Goal: Task Accomplishment & Management: Manage account settings

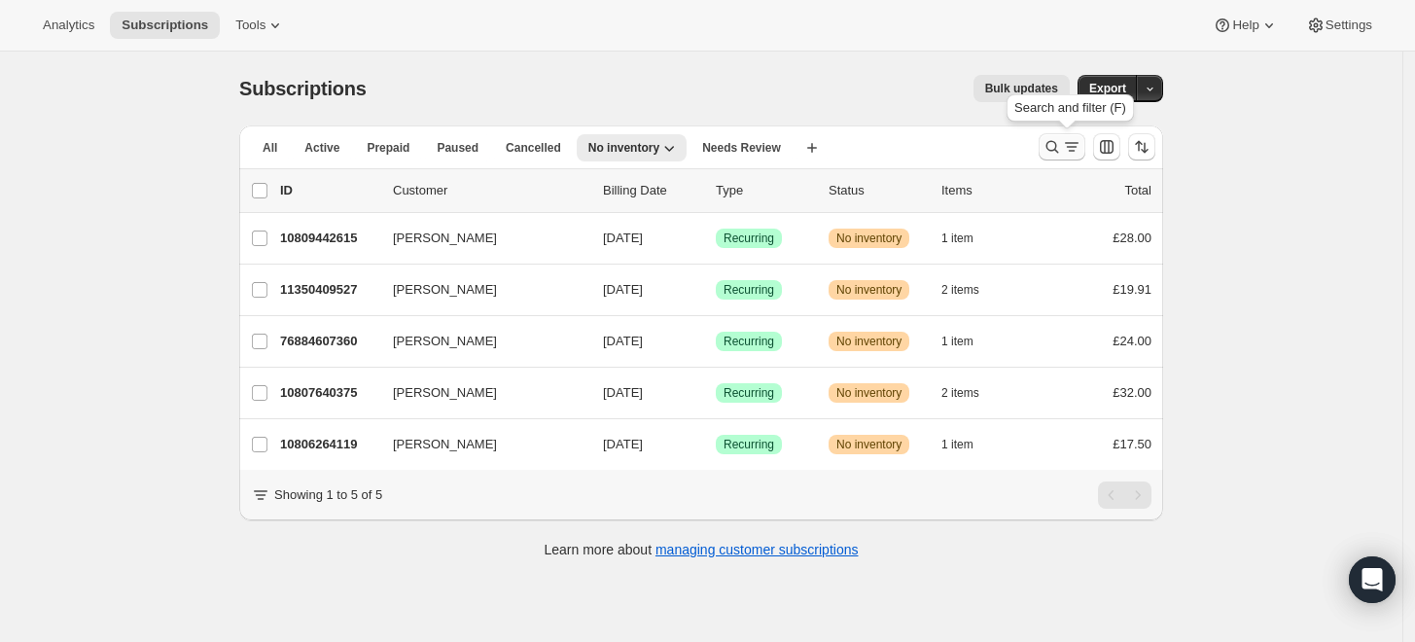
click at [1079, 153] on icon "Search and filter results" at bounding box center [1071, 146] width 19 height 19
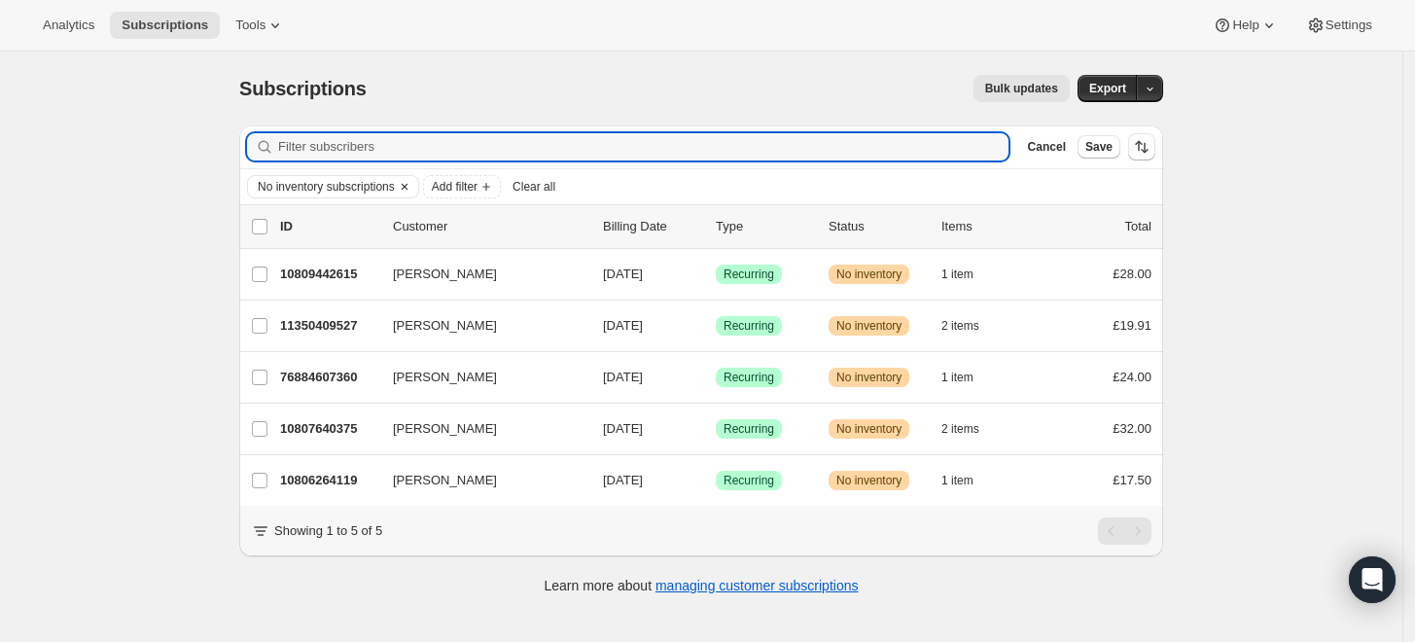
click at [412, 181] on icon "Clear" at bounding box center [405, 187] width 16 height 16
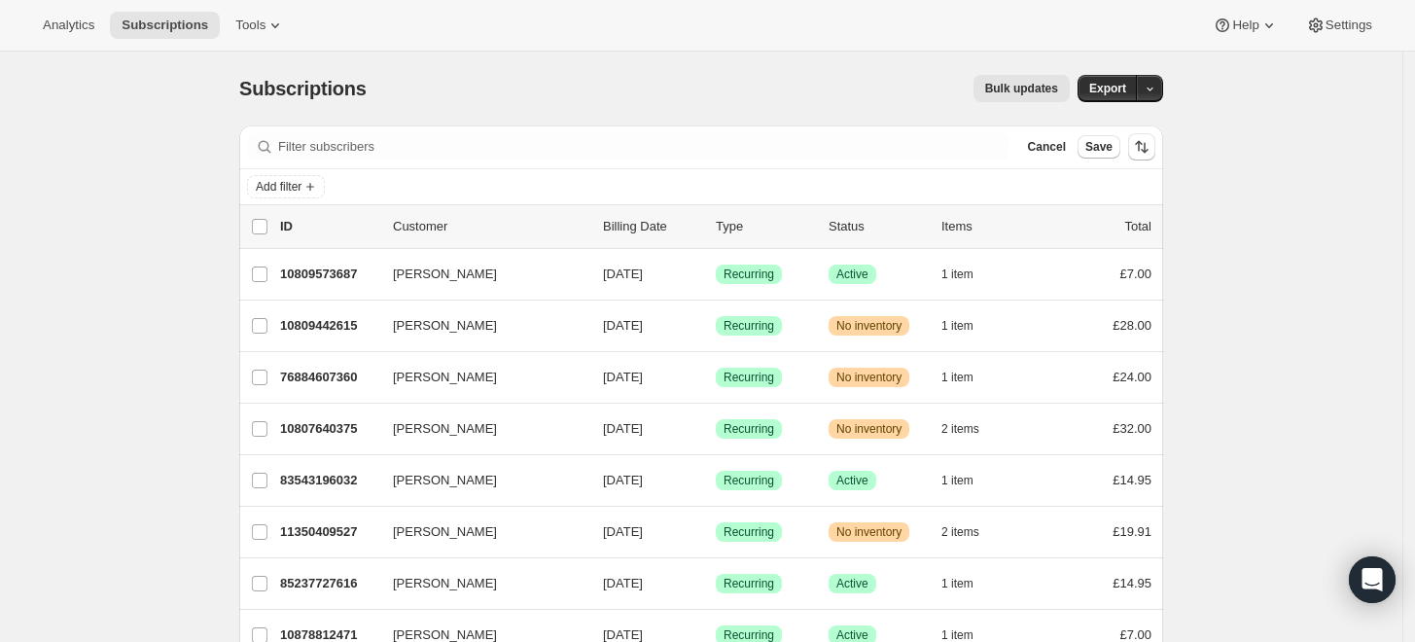
click at [561, 161] on div "Filter subscribers Cancel Save" at bounding box center [701, 146] width 924 height 43
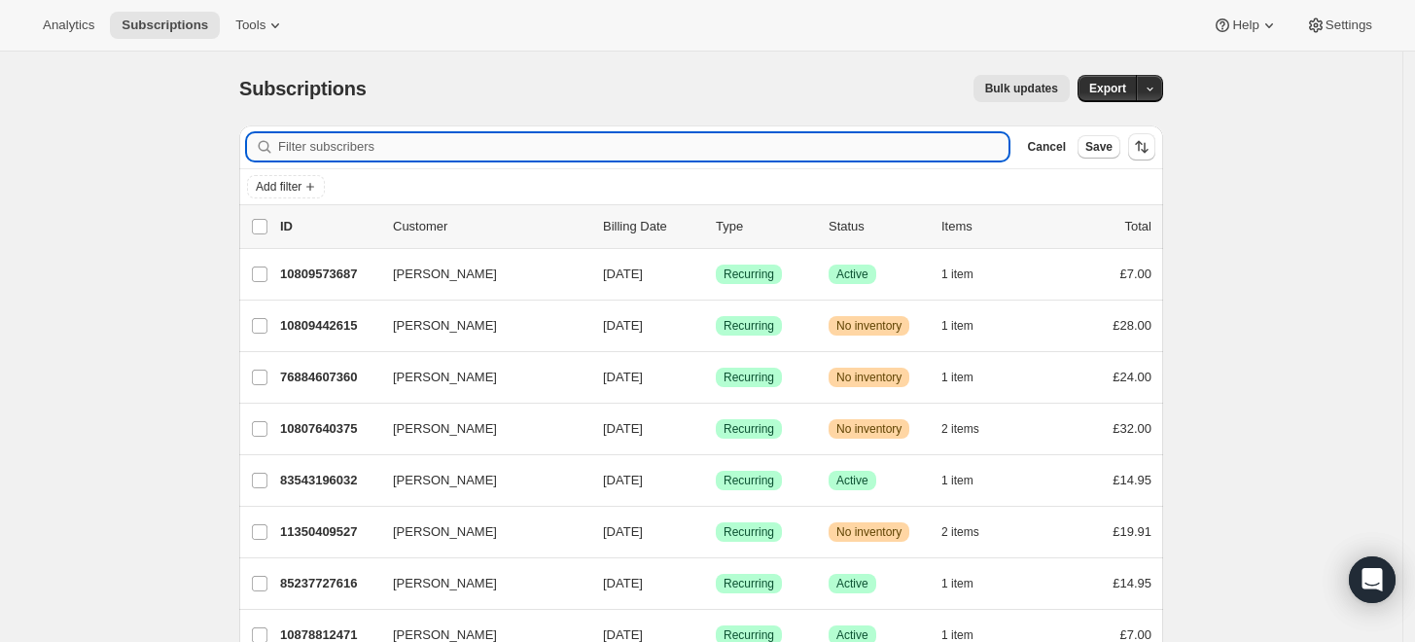
click at [560, 150] on input "Filter subscribers" at bounding box center [643, 146] width 731 height 27
paste input "[EMAIL_ADDRESS][DOMAIN_NAME]"
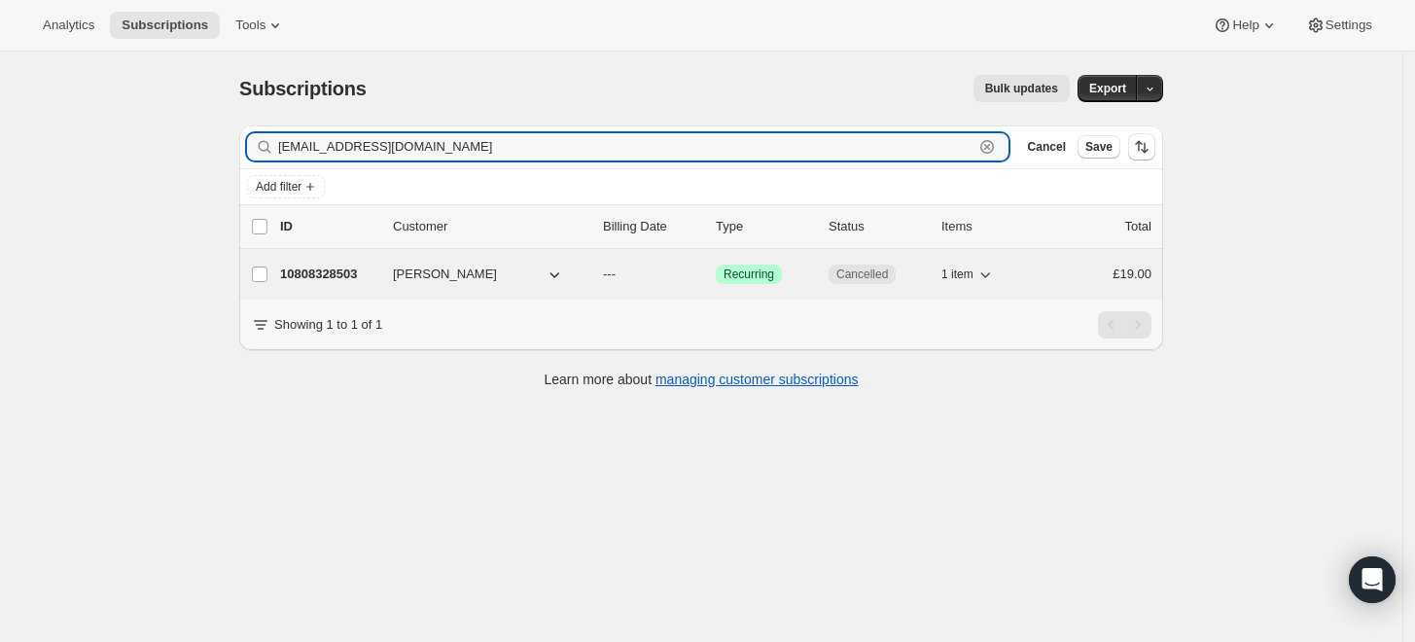
type input "[EMAIL_ADDRESS][DOMAIN_NAME]"
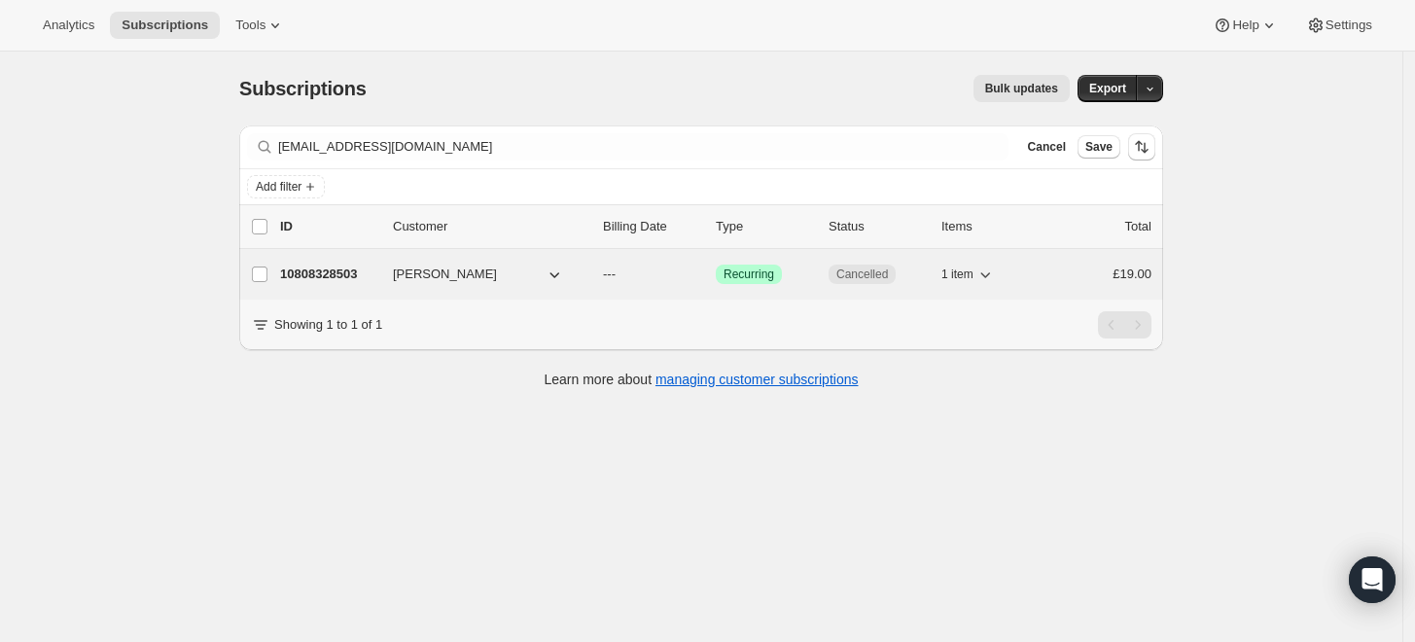
click at [335, 280] on p "10808328503" at bounding box center [328, 274] width 97 height 19
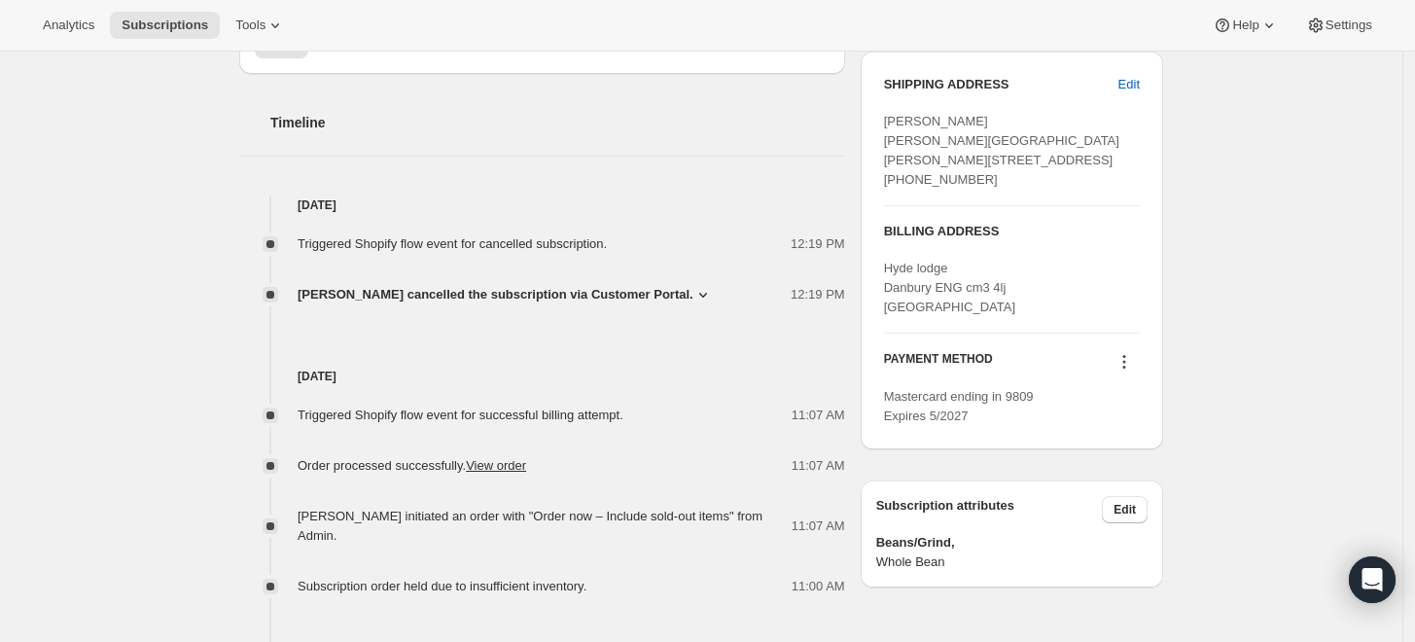
scroll to position [756, 0]
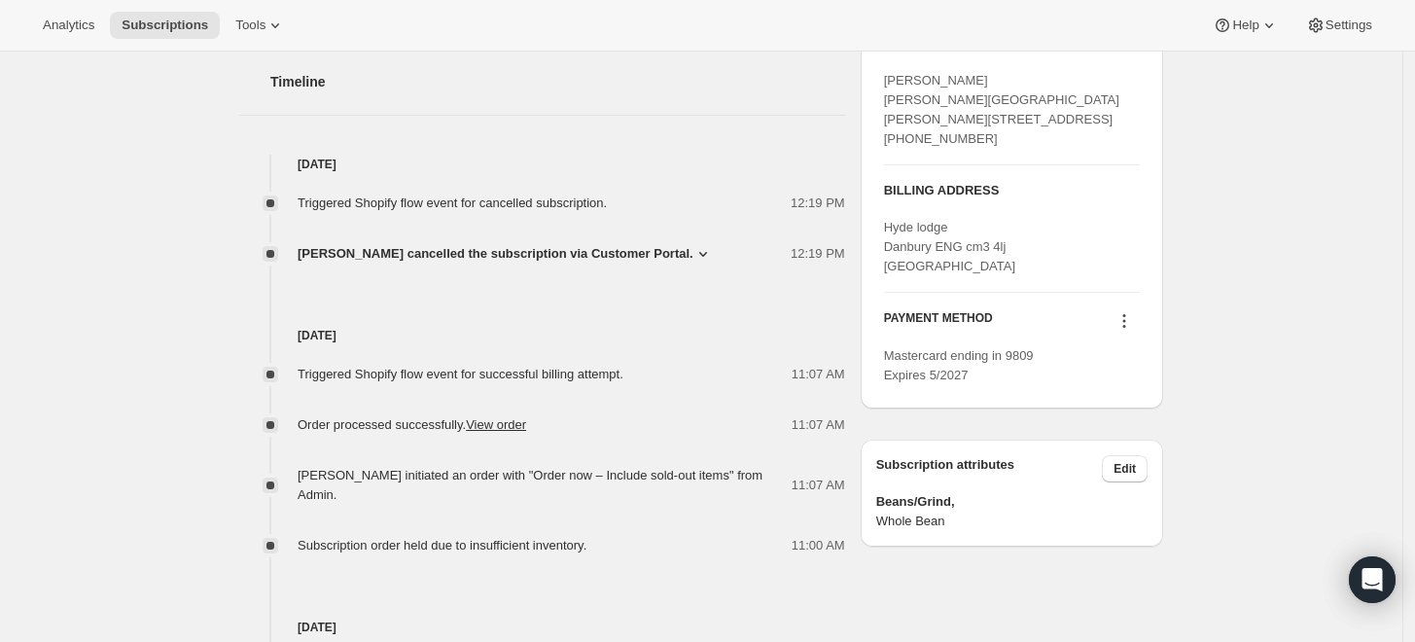
click at [419, 231] on div "Triggered Shopify flow event for cancelled subscription. 12:19 PM [PERSON_NAME]…" at bounding box center [542, 218] width 606 height 89
click at [422, 244] on span "[PERSON_NAME] cancelled the subscription via Customer Portal." at bounding box center [496, 253] width 396 height 19
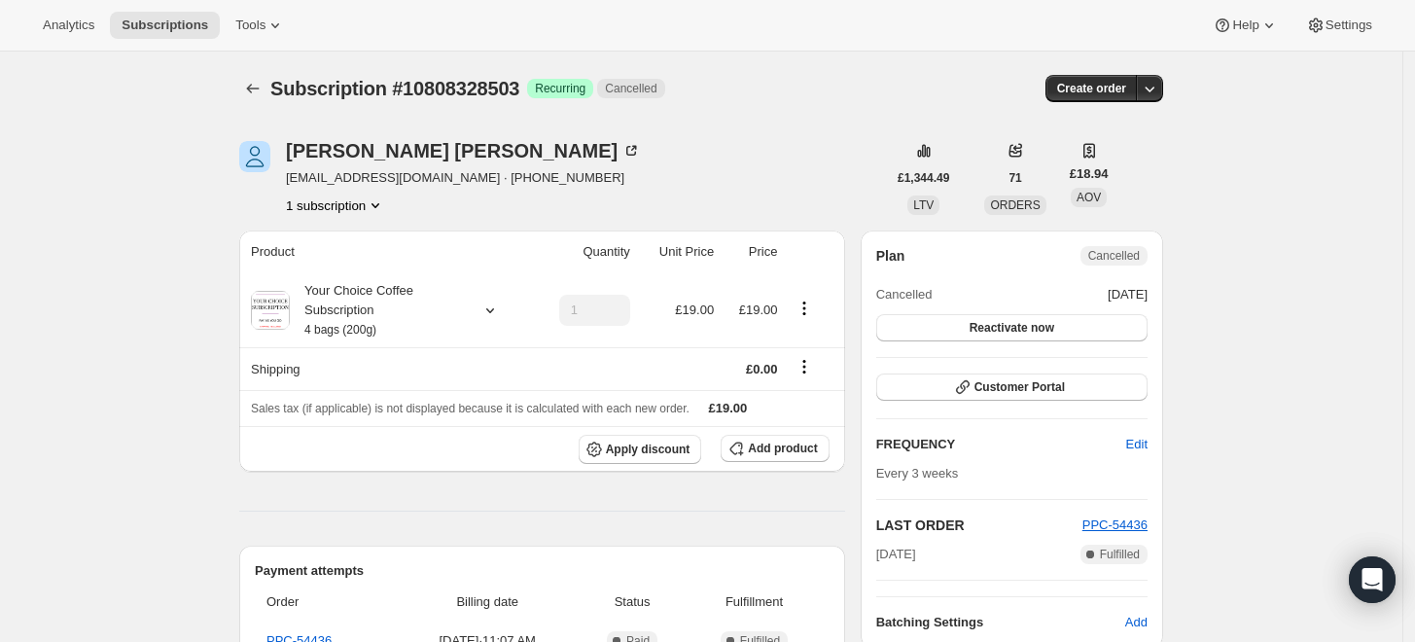
scroll to position [0, 0]
click at [381, 302] on div "Your Choice Coffee Subscription 4 bags (200g)" at bounding box center [377, 310] width 175 height 58
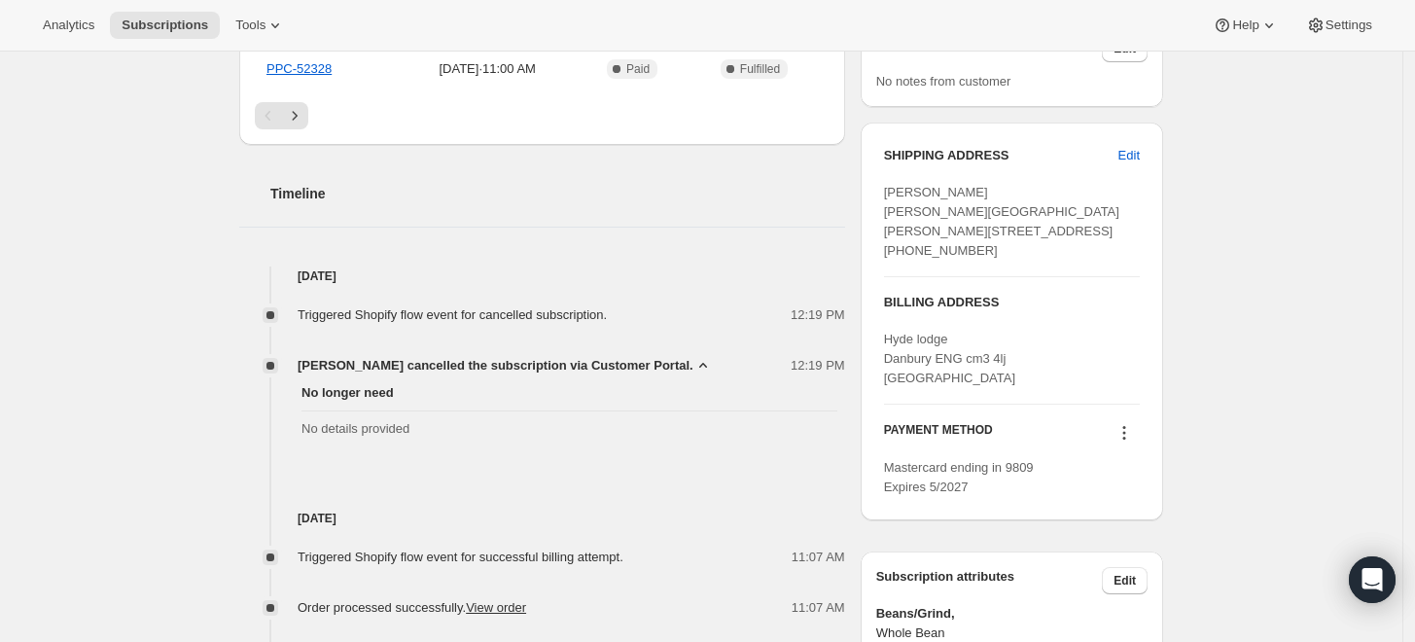
scroll to position [648, 0]
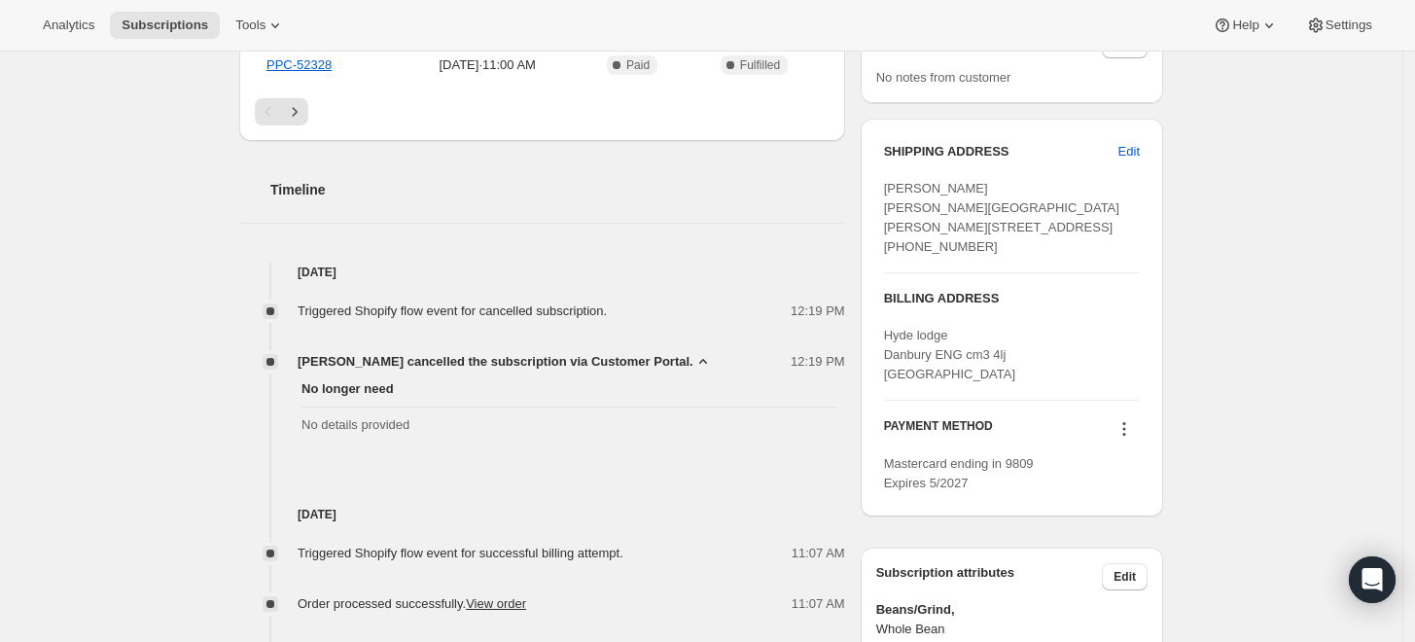
click at [606, 352] on span "[PERSON_NAME] cancelled the subscription via Customer Portal." at bounding box center [496, 361] width 396 height 19
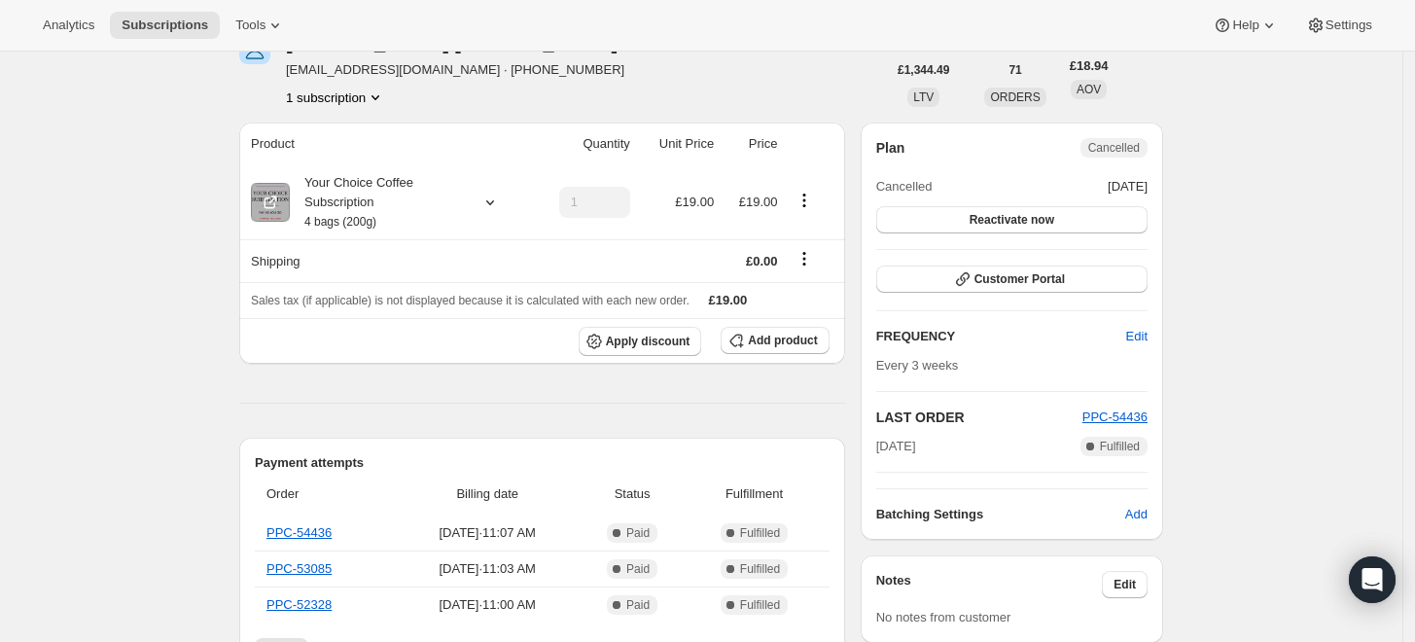
scroll to position [0, 0]
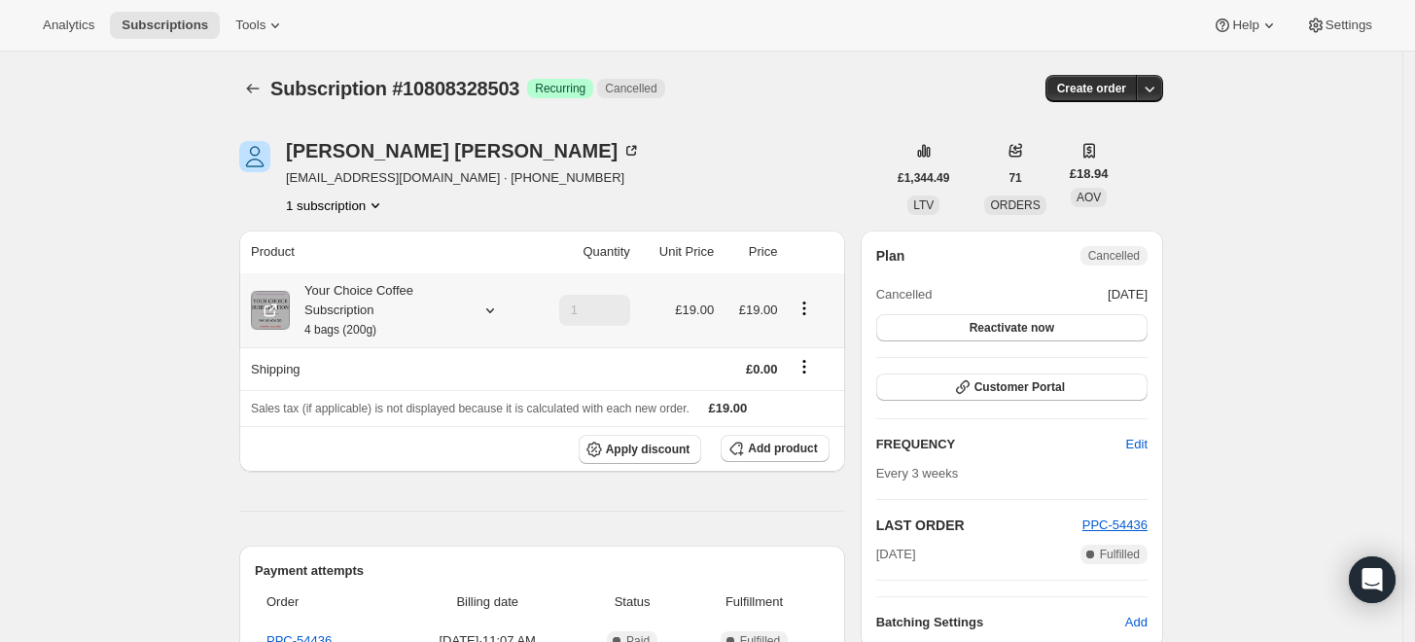
click at [376, 325] on small "4 bags (200g)" at bounding box center [340, 330] width 72 height 14
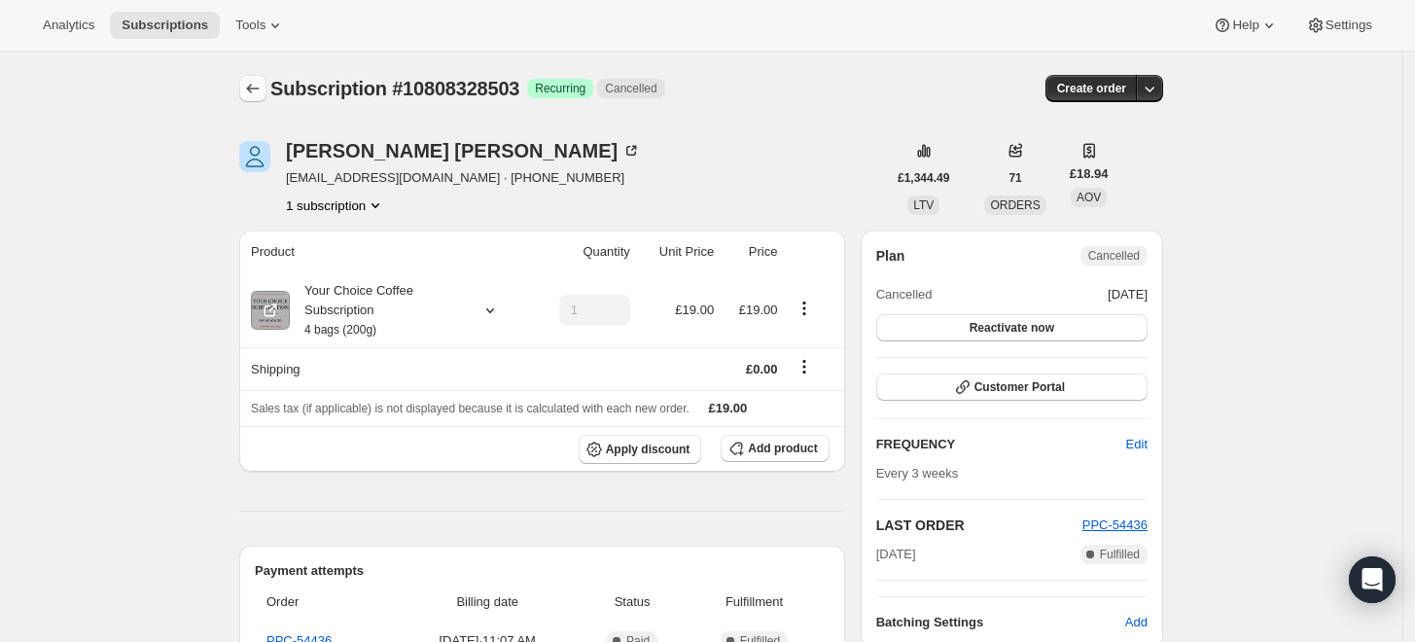
click at [253, 86] on icon "Subscriptions" at bounding box center [252, 88] width 19 height 19
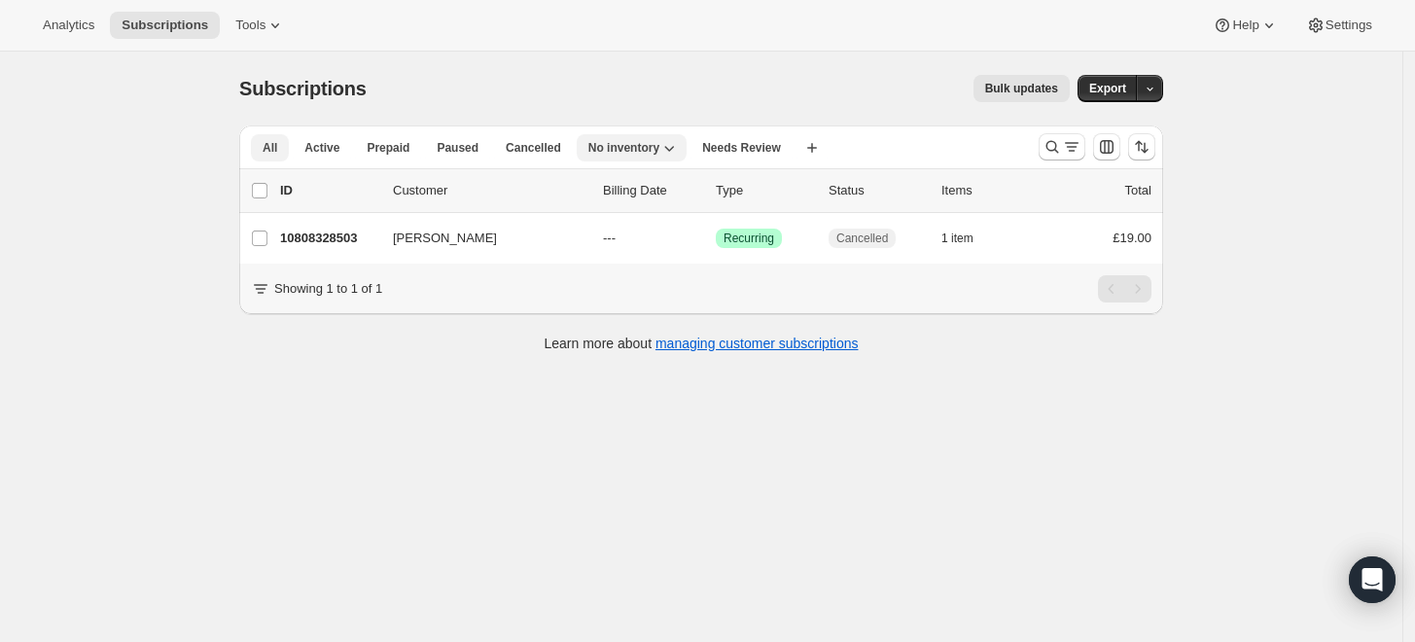
click at [273, 148] on span "All" at bounding box center [270, 148] width 15 height 16
